Goal: Task Accomplishment & Management: Use online tool/utility

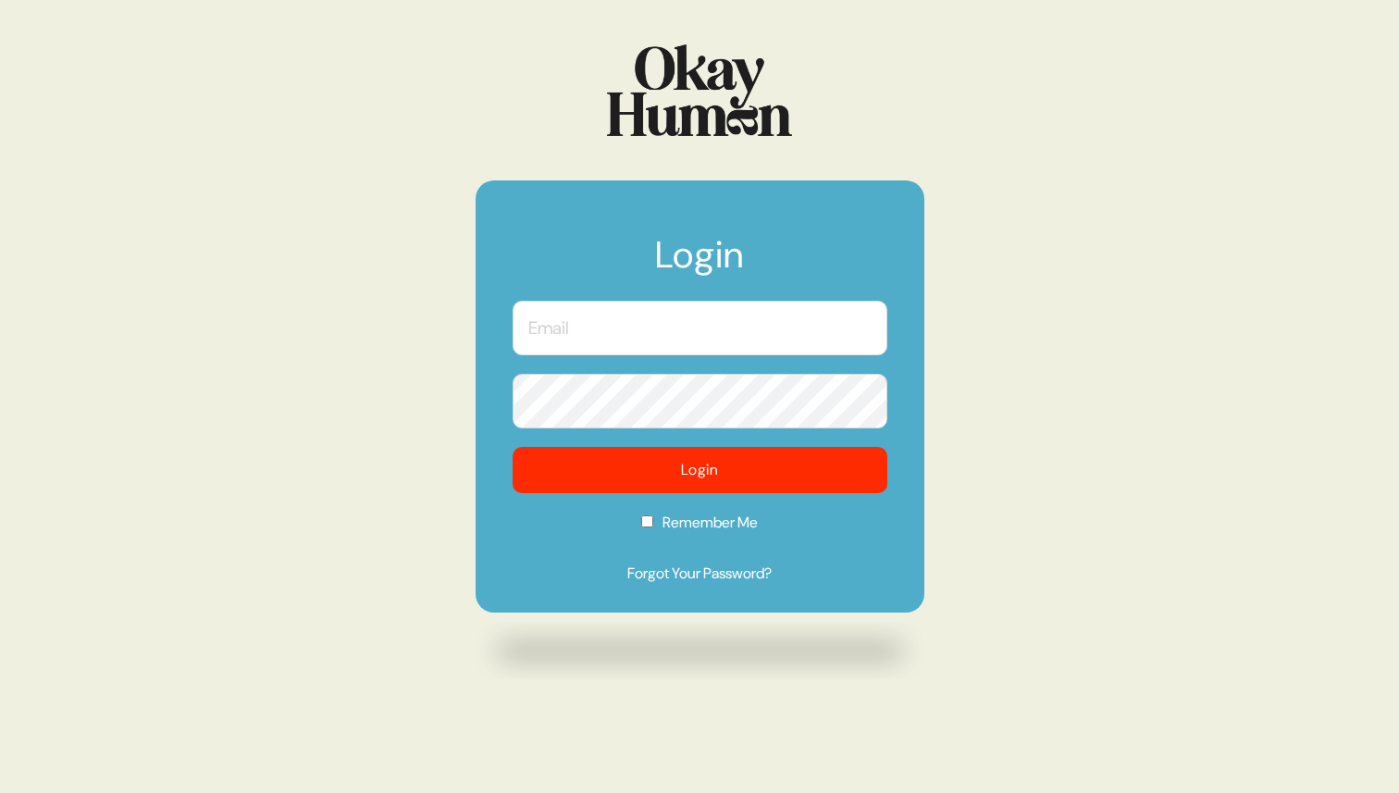
click at [570, 320] on input "text" at bounding box center [699, 328] width 375 height 55
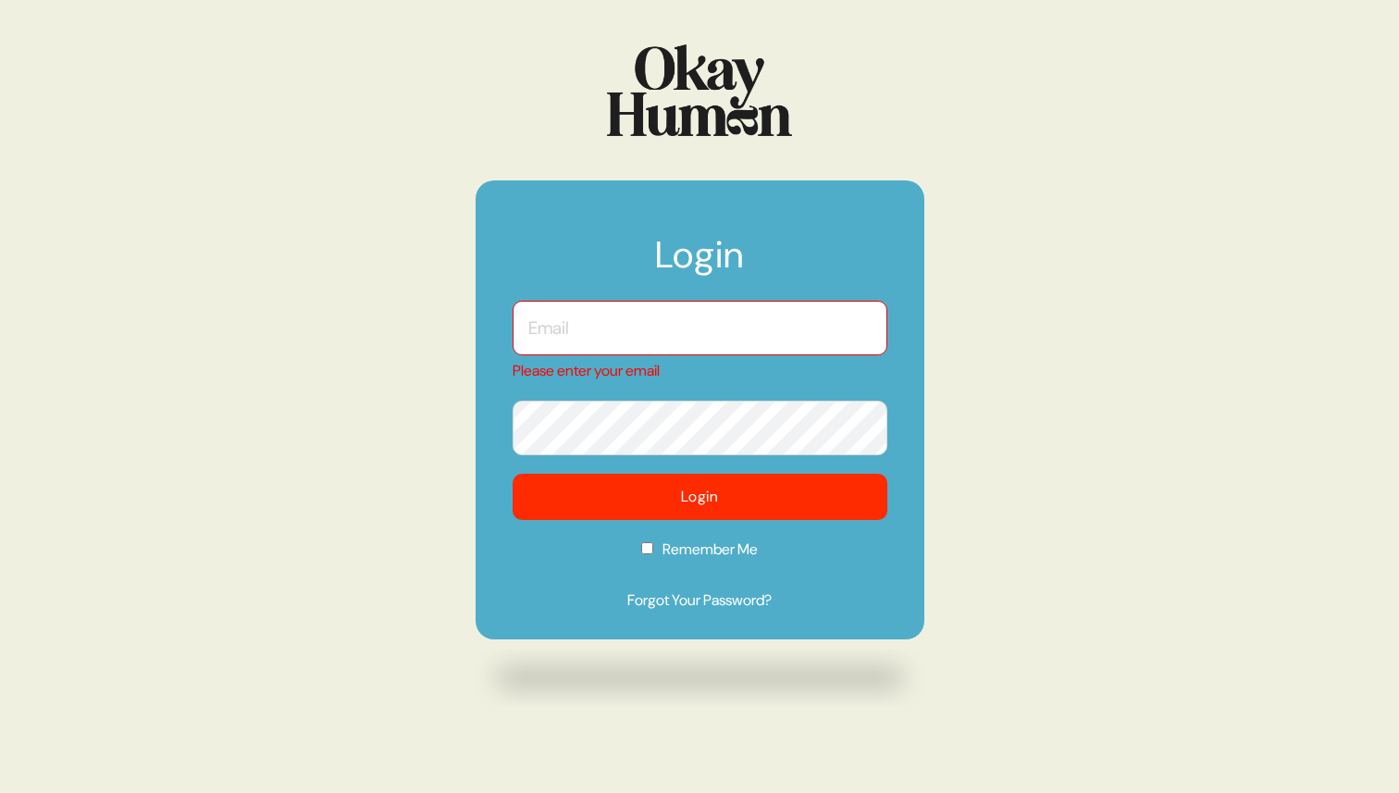
type input "[PERSON_NAME][EMAIL_ADDRESS][PERSON_NAME][DOMAIN_NAME]"
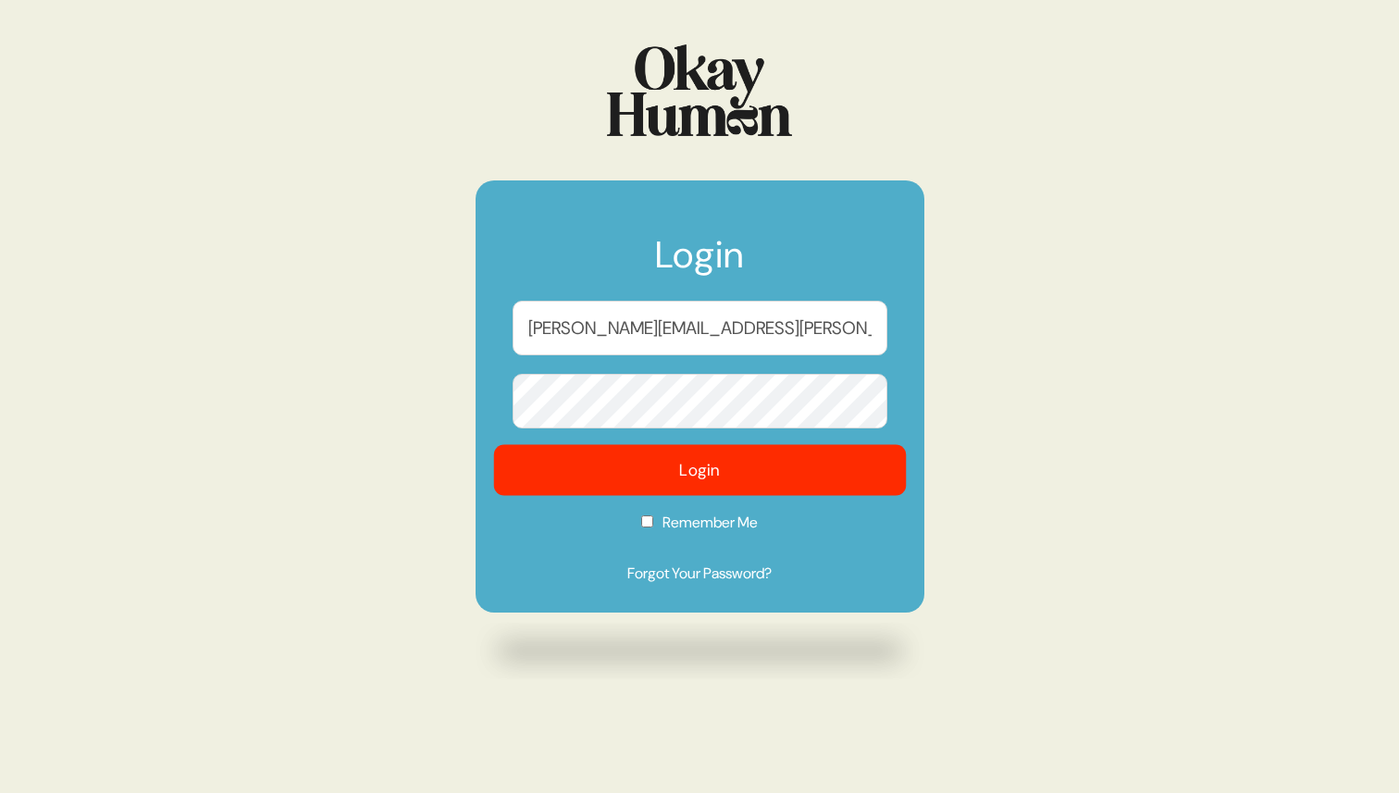
click at [698, 477] on button "Login" at bounding box center [699, 470] width 413 height 51
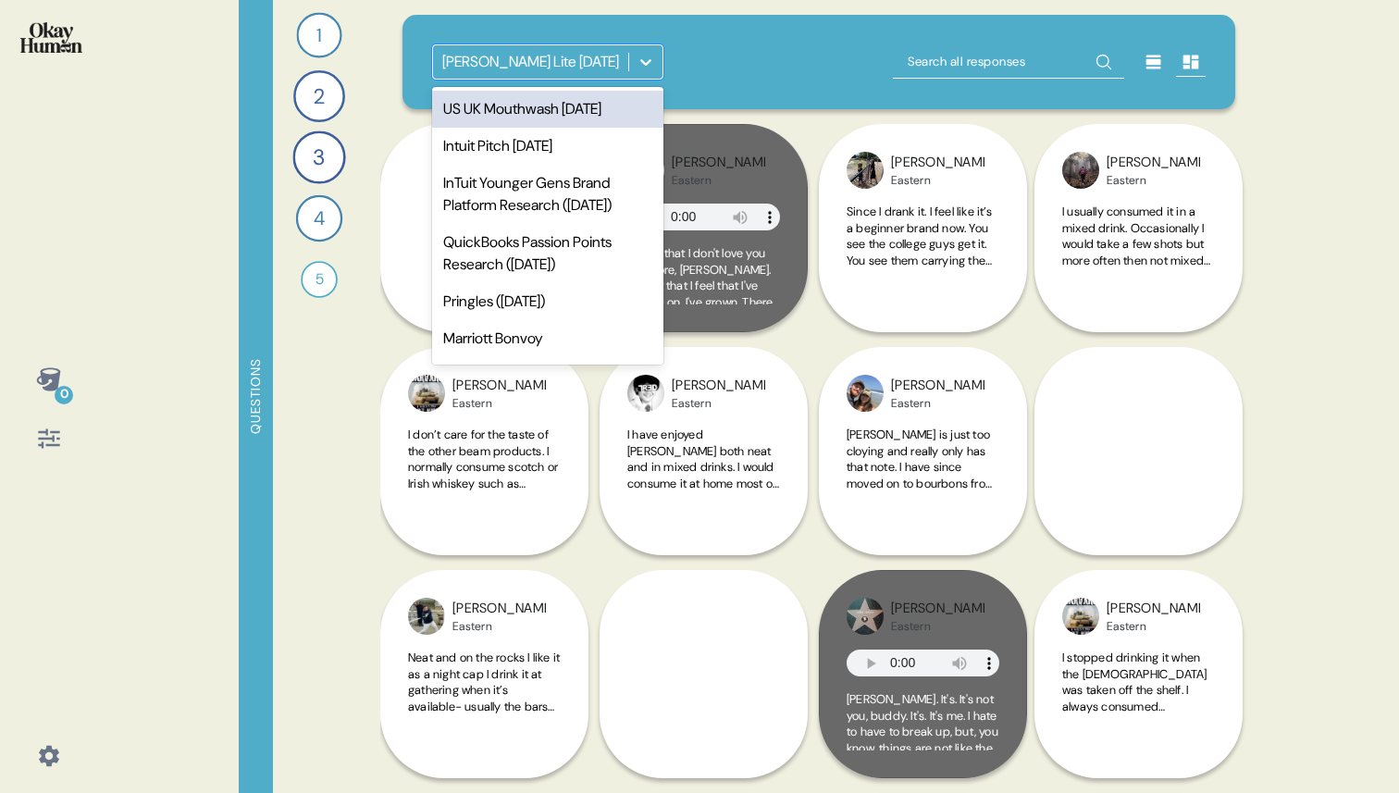
click at [643, 59] on icon at bounding box center [645, 62] width 19 height 19
click at [576, 116] on div "US UK Mouthwash [DATE]" at bounding box center [547, 109] width 231 height 37
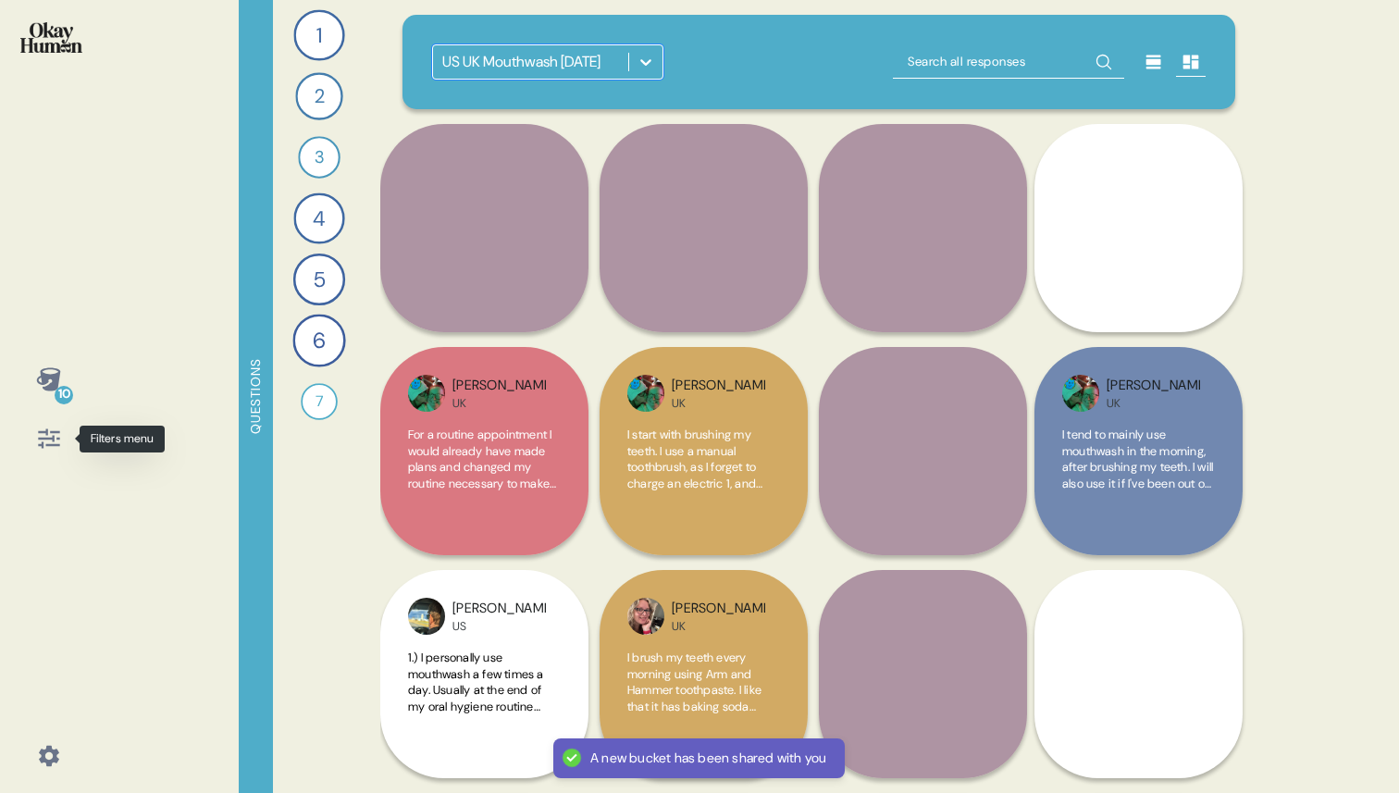
click at [56, 431] on icon at bounding box center [48, 438] width 21 height 19
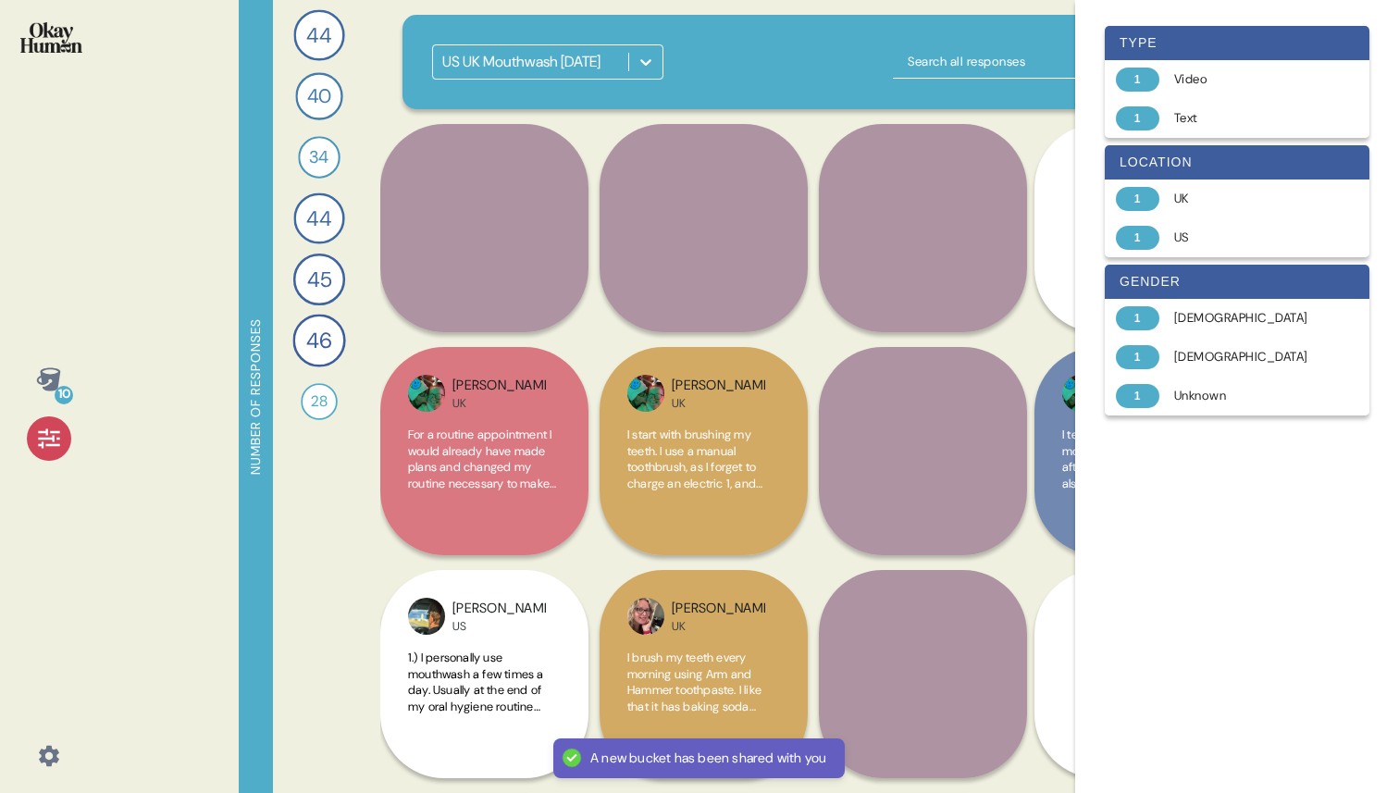
click at [56, 431] on icon at bounding box center [48, 438] width 21 height 19
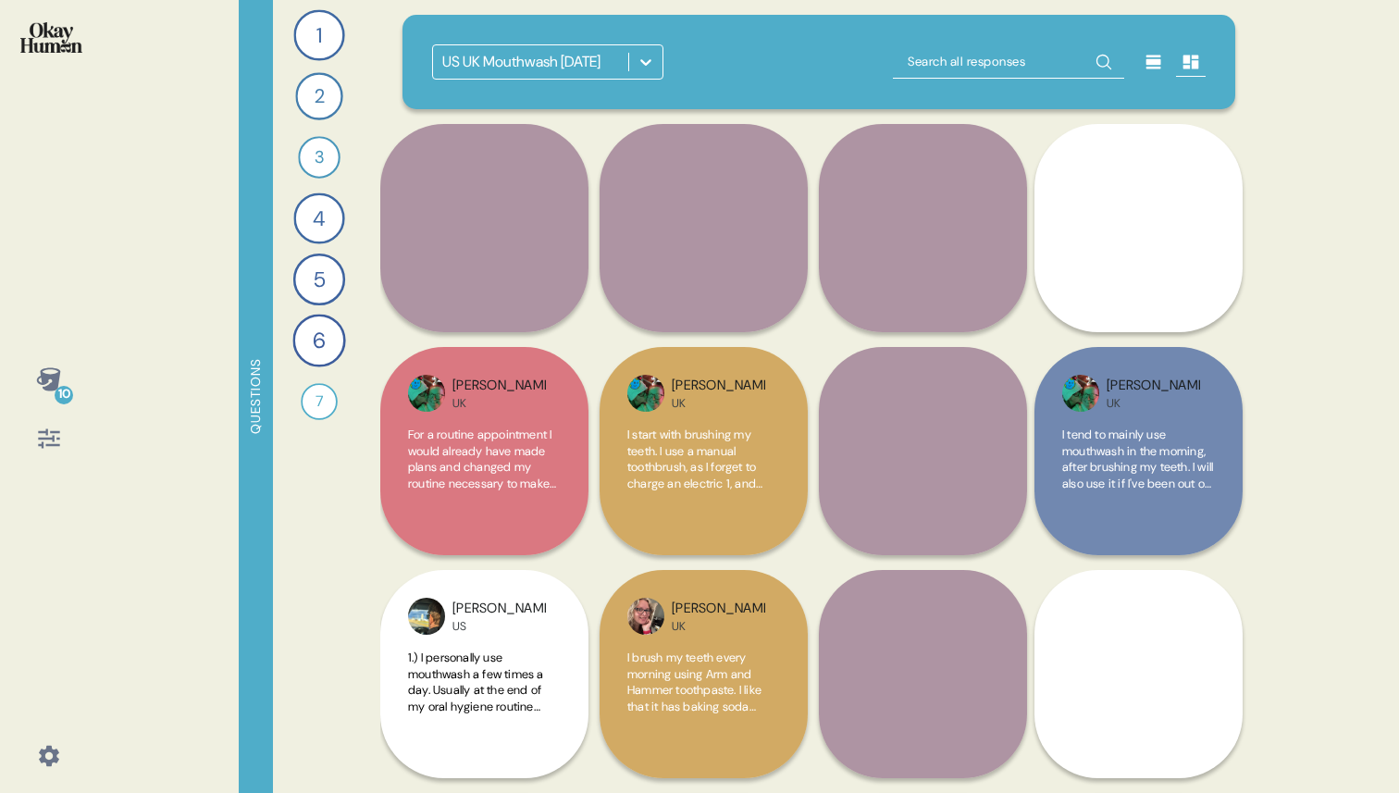
click at [50, 748] on icon at bounding box center [49, 756] width 20 height 20
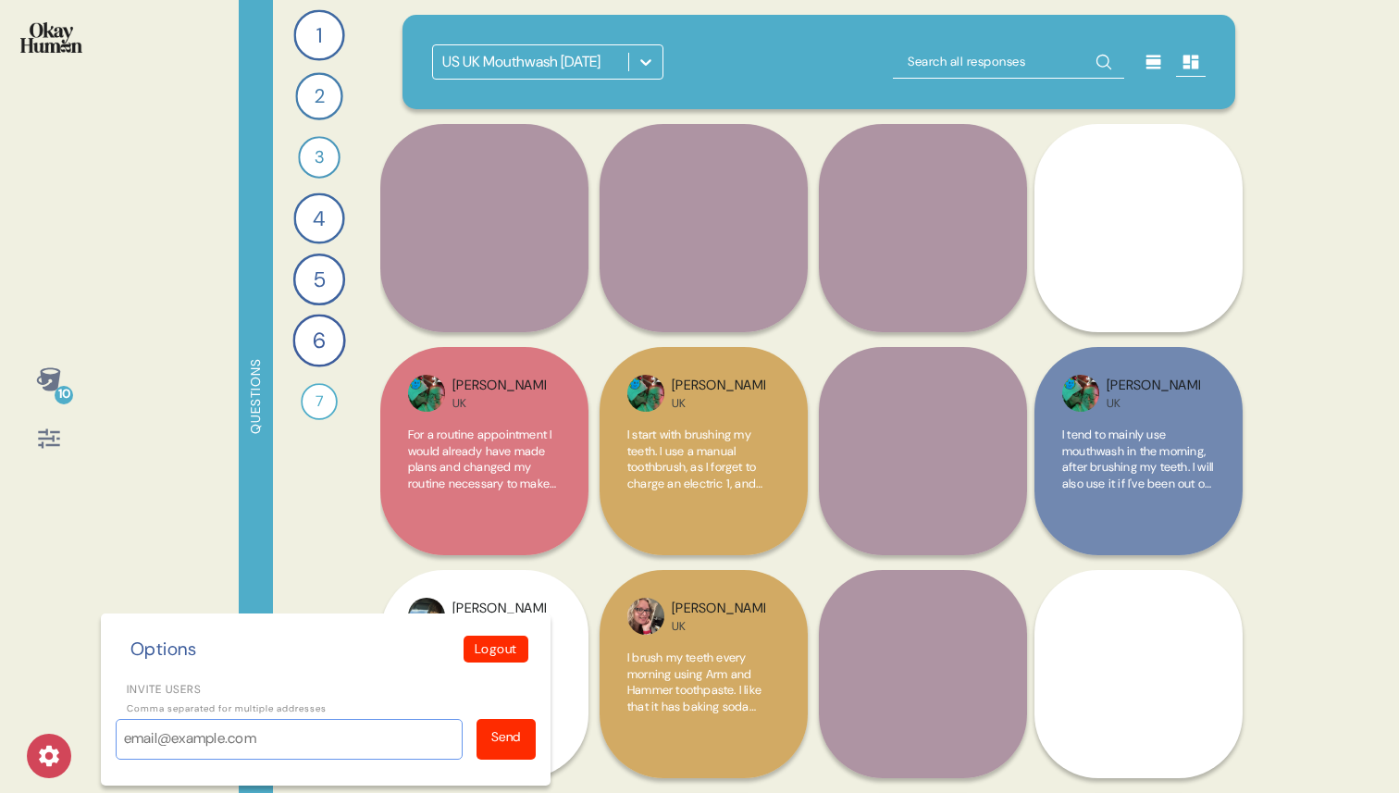
click at [176, 739] on input "Invite users" at bounding box center [289, 739] width 347 height 41
type input "[PERSON_NAME][EMAIL_ADDRESS][PERSON_NAME][DOMAIN_NAME]"
click at [492, 741] on div "Send" at bounding box center [506, 736] width 30 height 19
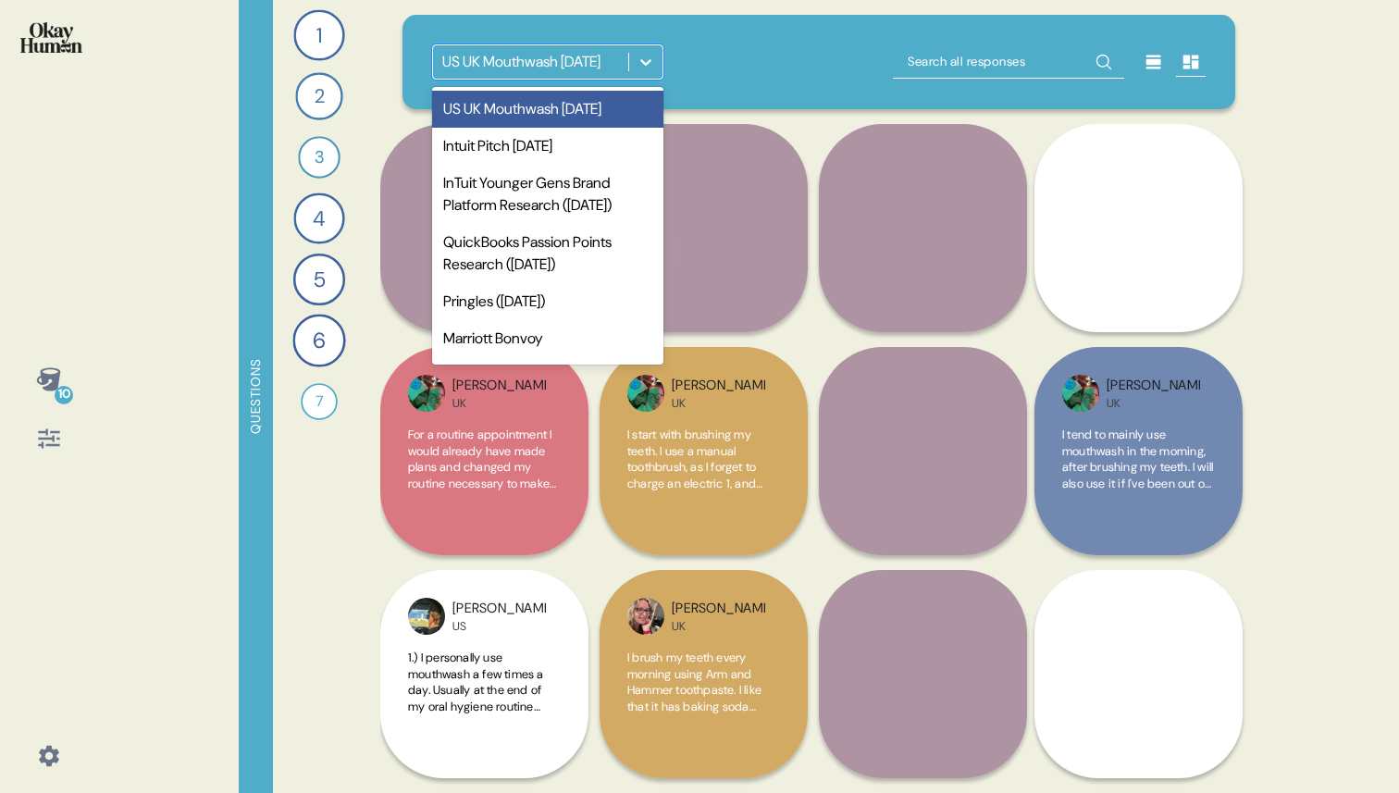
click at [483, 65] on div "US UK Mouthwash [DATE]" at bounding box center [521, 62] width 158 height 22
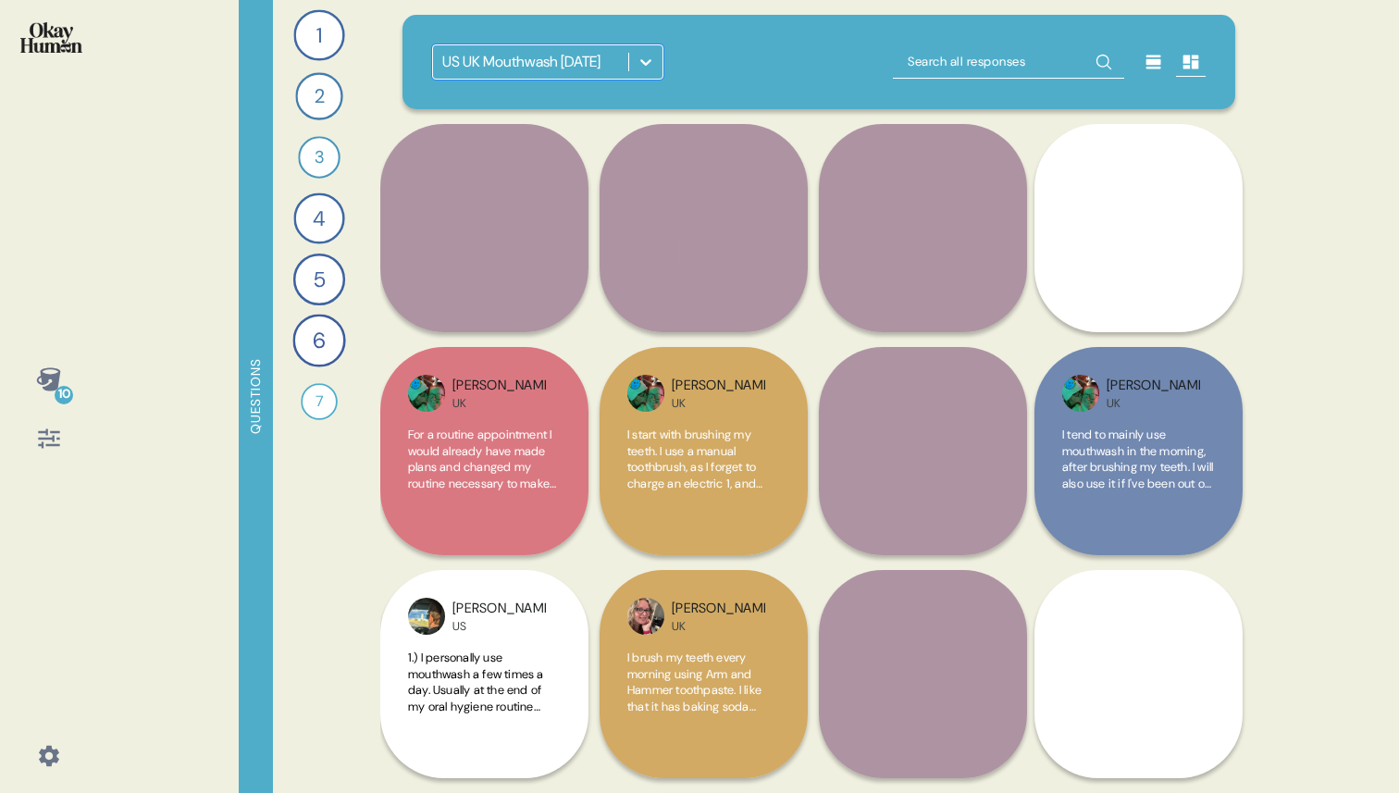
click at [483, 65] on div "US UK Mouthwash [DATE]" at bounding box center [521, 62] width 158 height 22
